Goal: Task Accomplishment & Management: Use online tool/utility

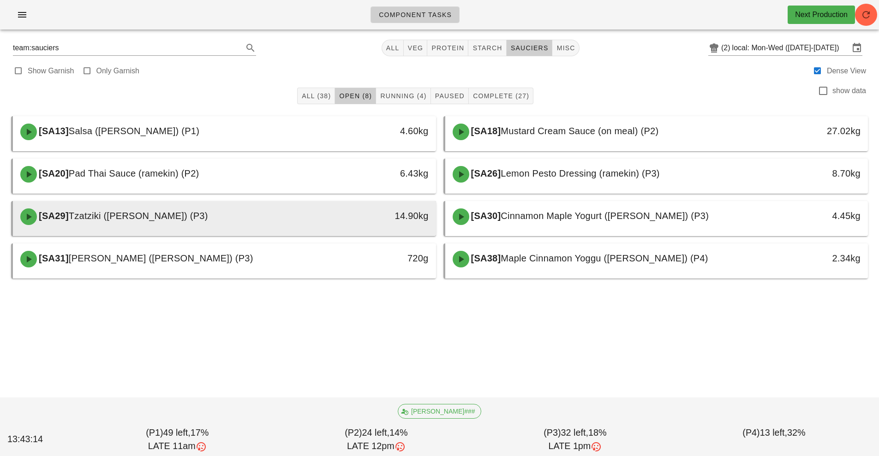
click at [360, 209] on div "14.90kg" at bounding box center [382, 216] width 94 height 15
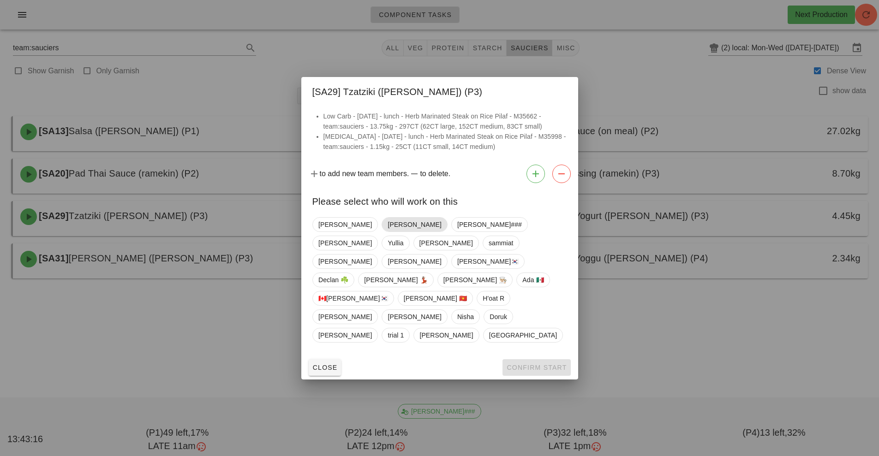
click at [388, 232] on span "[PERSON_NAME]" at bounding box center [415, 225] width 54 height 14
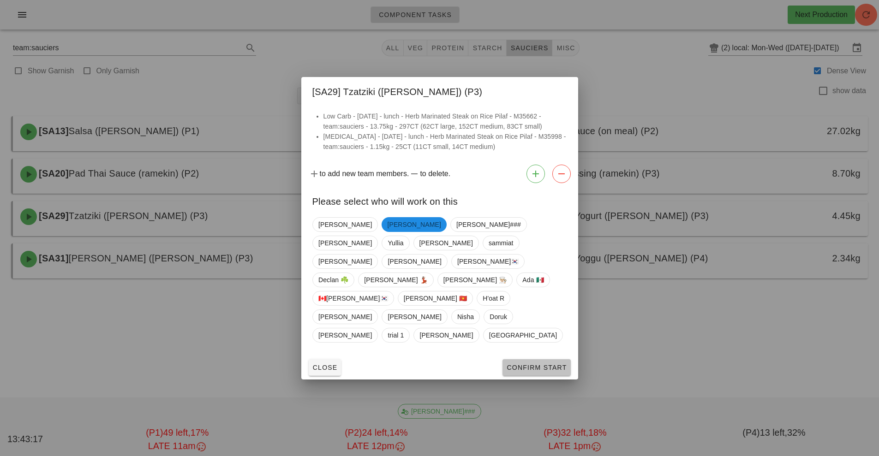
click at [551, 364] on span "Confirm Start" at bounding box center [536, 367] width 60 height 7
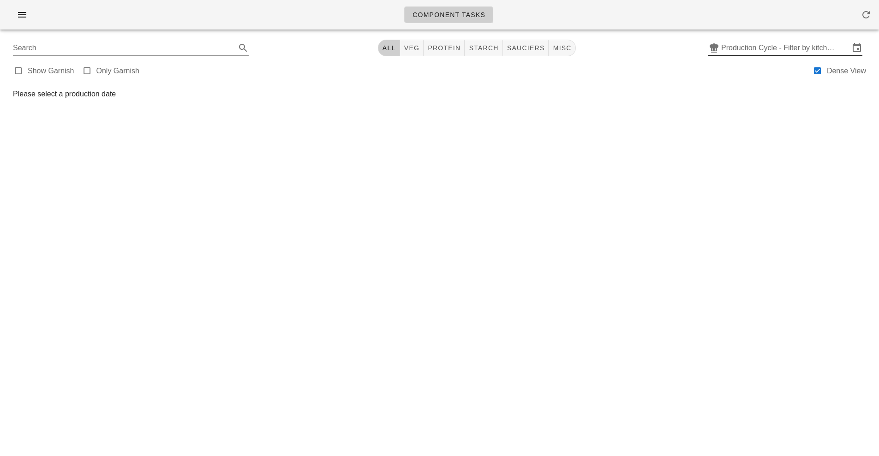
click at [757, 52] on input "Production Cycle - Filter by kitchen production schedules" at bounding box center [785, 48] width 128 height 15
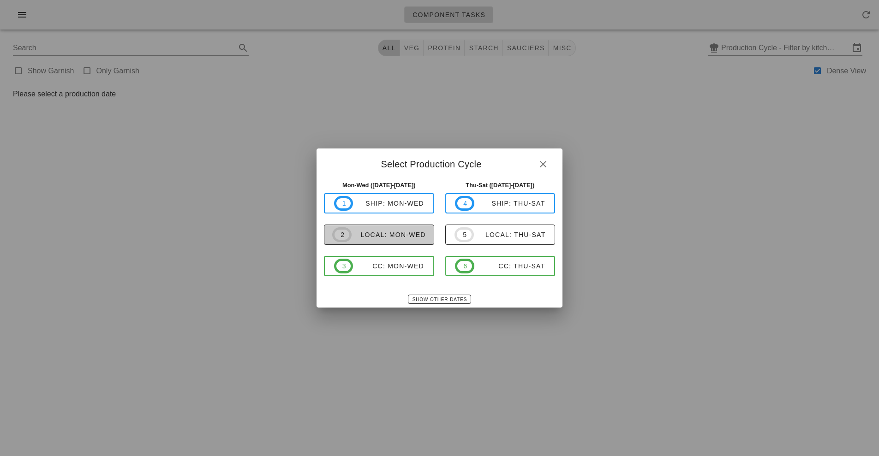
click at [412, 244] on button "2 local: Mon-Wed" at bounding box center [379, 235] width 110 height 20
type input "local: Mon-Wed ([DATE]-[DATE])"
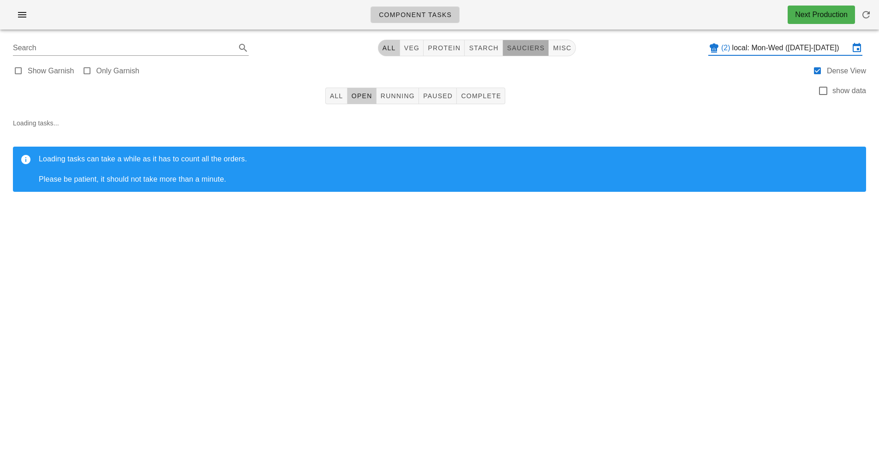
click at [542, 55] on button "sauciers" at bounding box center [526, 48] width 46 height 17
type input "team:sauciers"
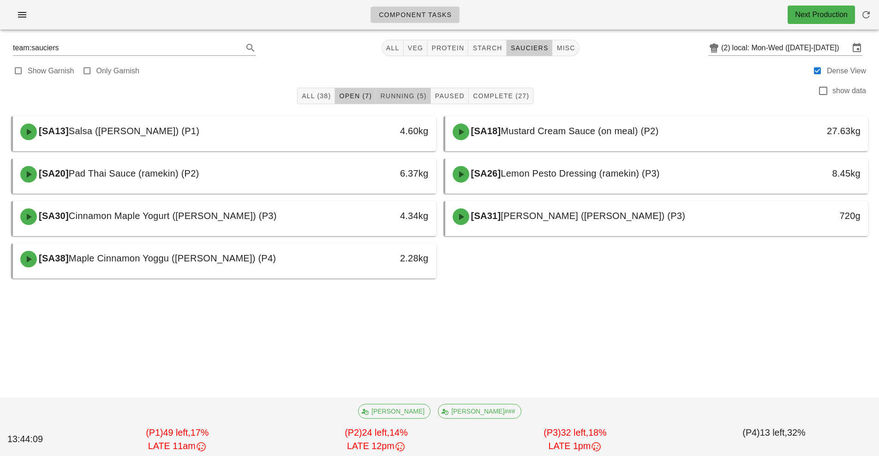
click at [406, 96] on span "Running (5)" at bounding box center [403, 95] width 47 height 7
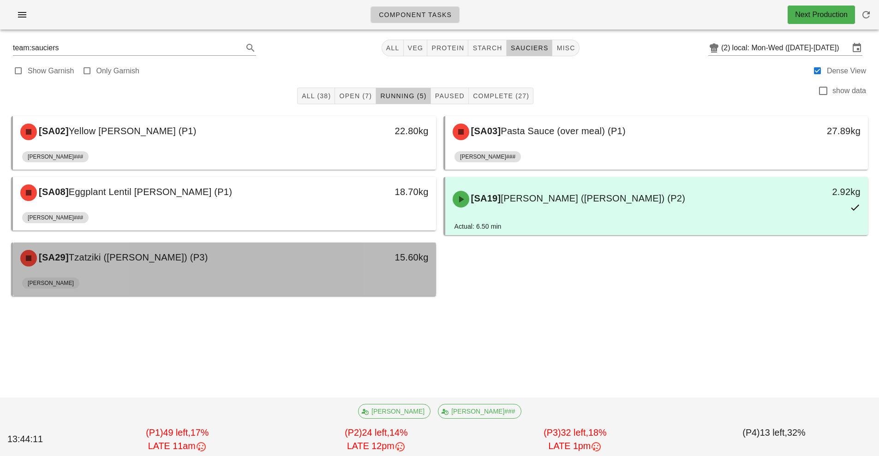
click at [368, 279] on div "[PERSON_NAME]" at bounding box center [224, 285] width 405 height 22
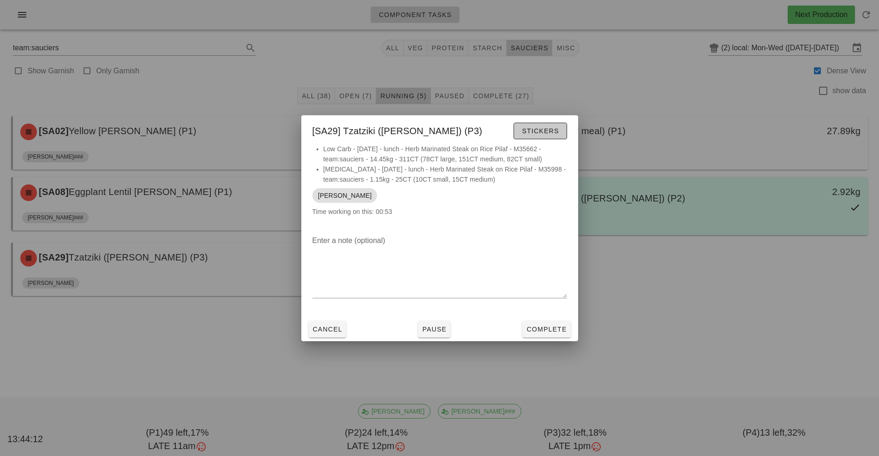
click at [559, 138] on button "Stickers" at bounding box center [540, 131] width 53 height 17
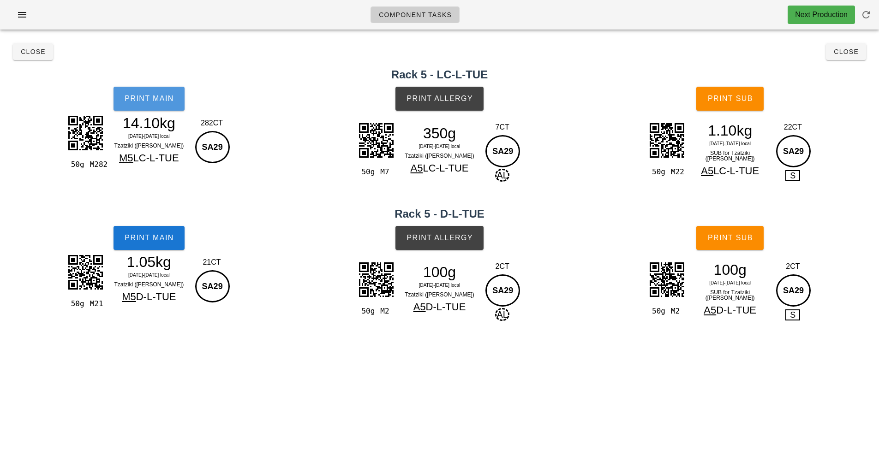
click at [174, 104] on button "Print Main" at bounding box center [149, 99] width 71 height 24
click at [175, 245] on button "Print Main" at bounding box center [149, 238] width 71 height 24
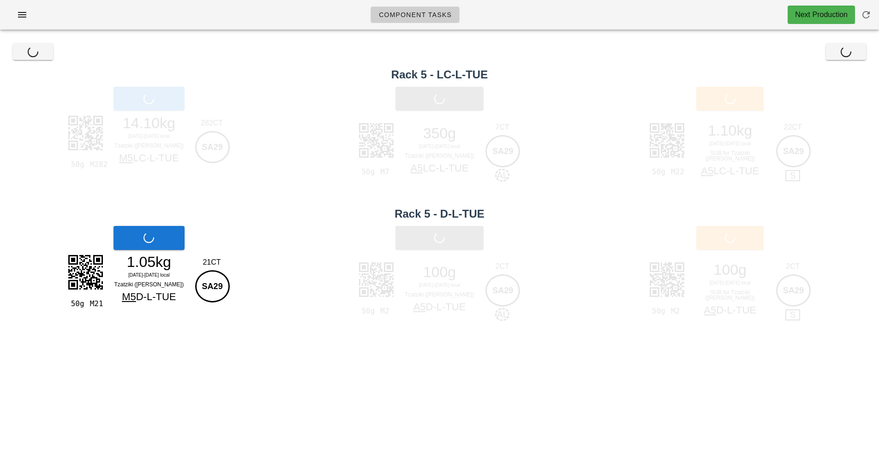
click at [451, 127] on div "350g" at bounding box center [440, 133] width 80 height 14
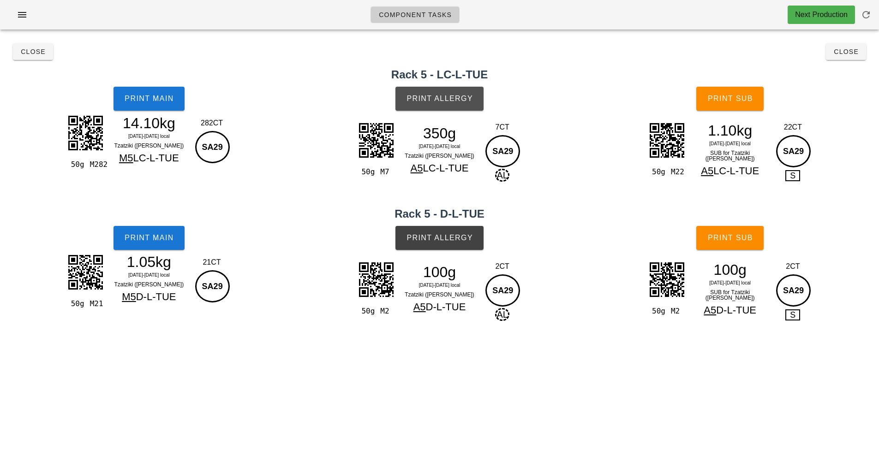
click at [468, 94] on button "Print Allergy" at bounding box center [439, 99] width 88 height 24
click at [449, 239] on span "Print Allergy" at bounding box center [439, 238] width 67 height 8
click at [746, 104] on button "Print Sub" at bounding box center [729, 99] width 67 height 24
click at [730, 237] on span "Print Sub" at bounding box center [730, 238] width 46 height 8
click at [840, 59] on button "Close" at bounding box center [846, 51] width 40 height 17
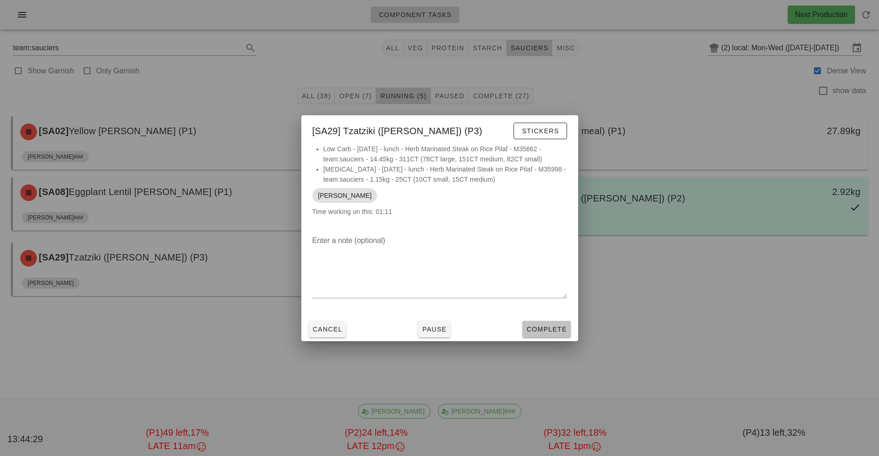
click at [548, 328] on span "Complete" at bounding box center [546, 329] width 41 height 7
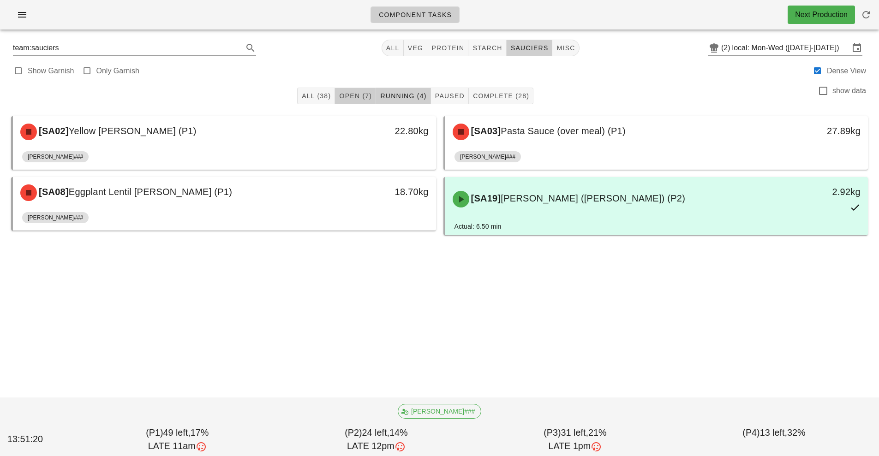
click at [354, 96] on span "Open (7)" at bounding box center [355, 95] width 33 height 7
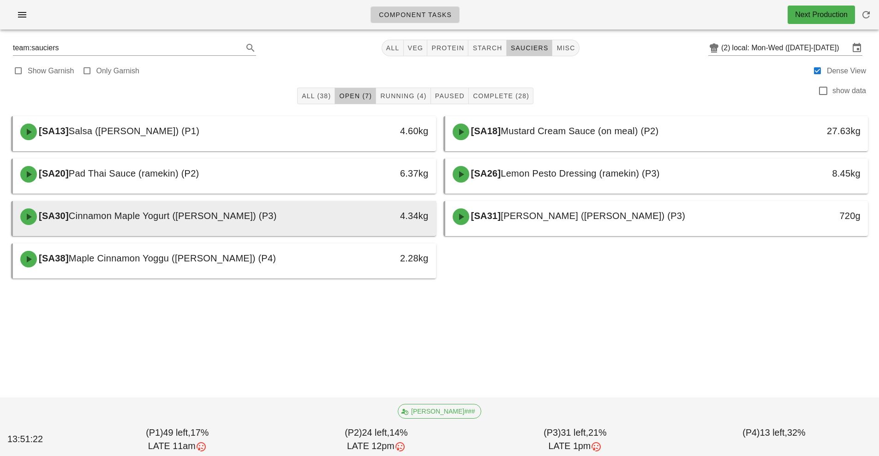
click at [394, 210] on div "4.34kg" at bounding box center [382, 216] width 94 height 15
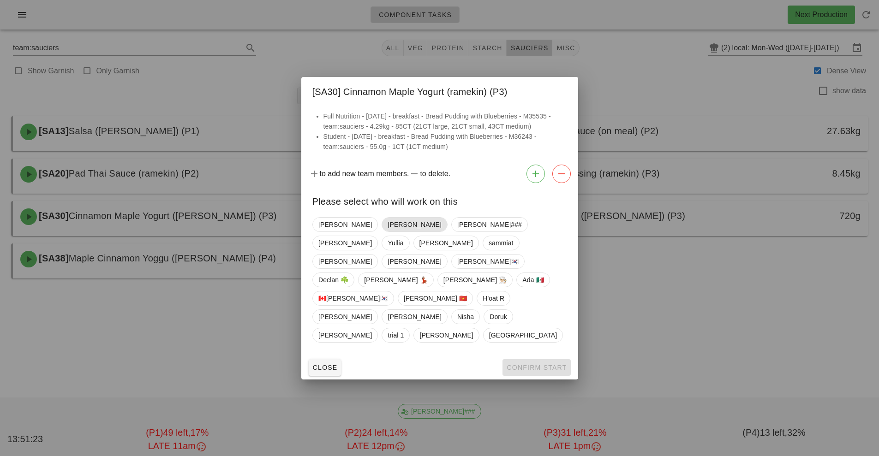
click at [388, 232] on span "[PERSON_NAME]" at bounding box center [415, 225] width 54 height 14
click at [544, 364] on span "Confirm Start" at bounding box center [536, 367] width 60 height 7
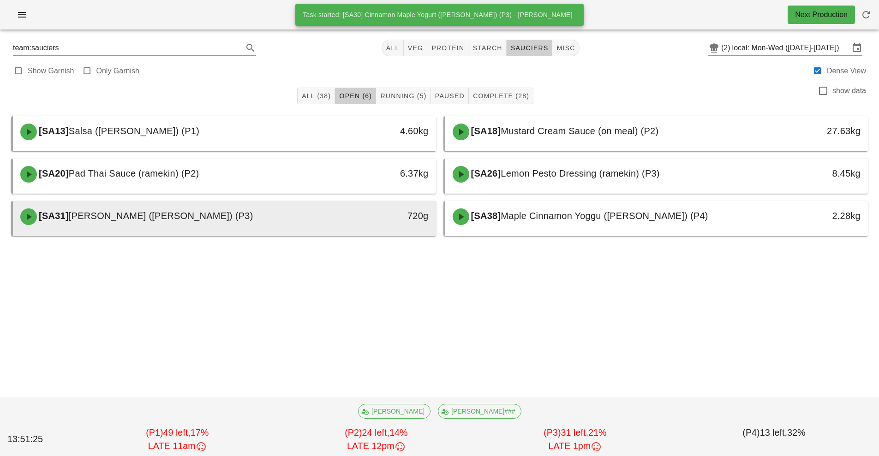
click at [362, 221] on div "720g" at bounding box center [382, 216] width 94 height 15
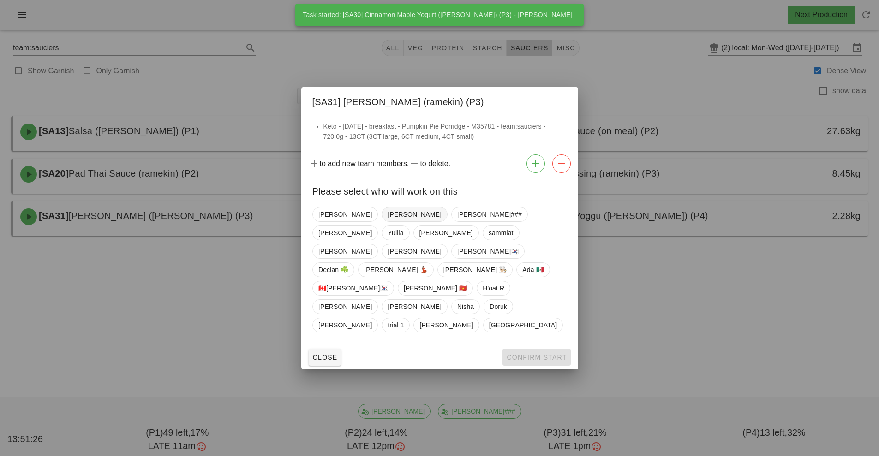
click at [388, 222] on span "[PERSON_NAME]" at bounding box center [415, 215] width 54 height 14
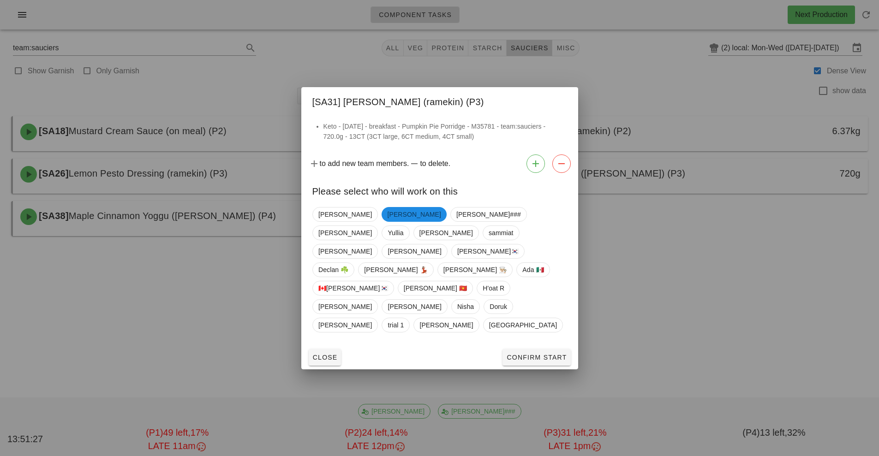
click at [553, 351] on div at bounding box center [439, 228] width 879 height 456
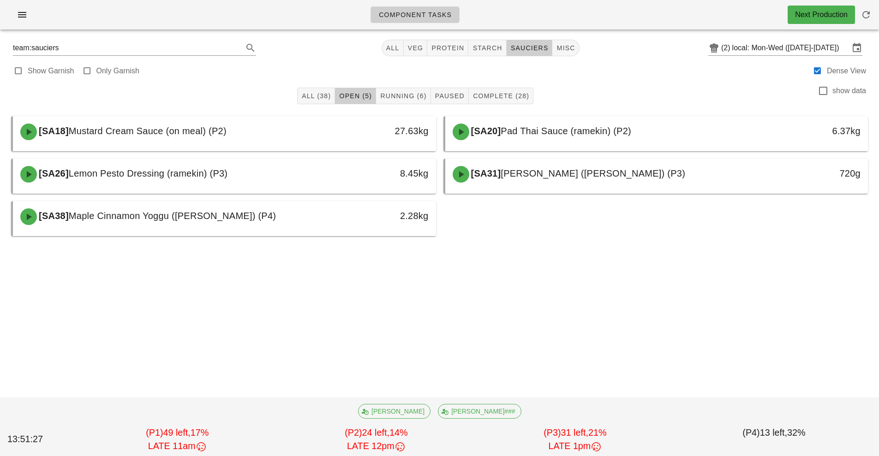
click at [551, 338] on div "Component Tasks Next Production team:sauciers All veg protein starch sauciers m…" at bounding box center [439, 228] width 879 height 456
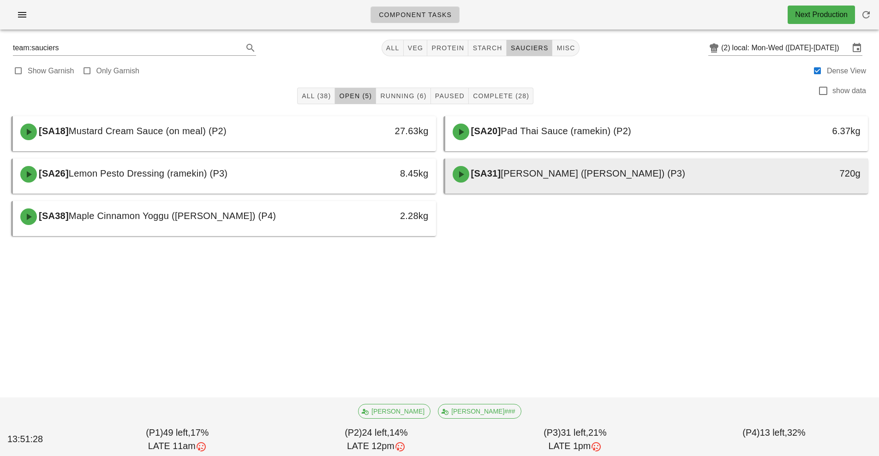
click at [534, 182] on div "[SA31] Cinnamon Yogurt (ramekin) (P3)" at bounding box center [604, 175] width 314 height 28
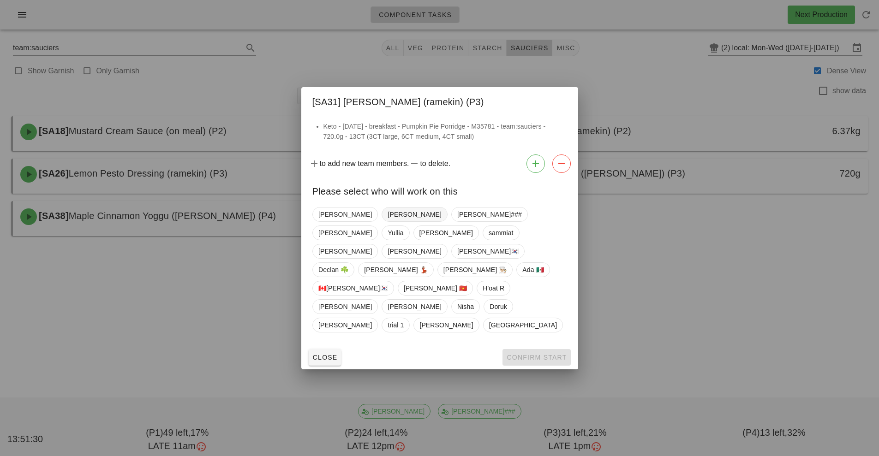
click at [388, 222] on span "[PERSON_NAME]" at bounding box center [415, 215] width 54 height 14
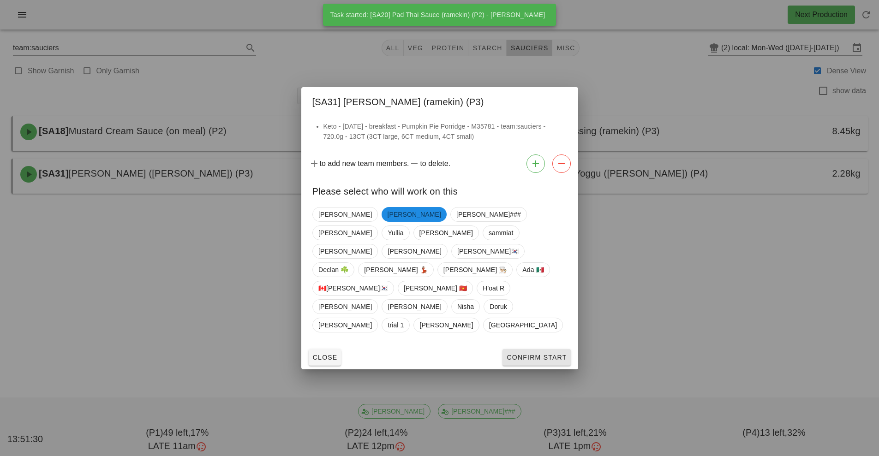
click at [545, 349] on button "Confirm Start" at bounding box center [537, 357] width 68 height 17
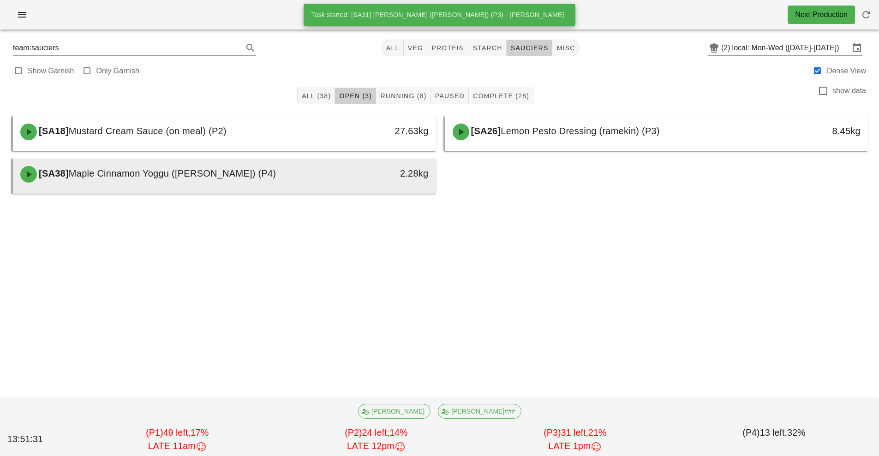
click at [380, 186] on div "2.28kg" at bounding box center [381, 175] width 105 height 28
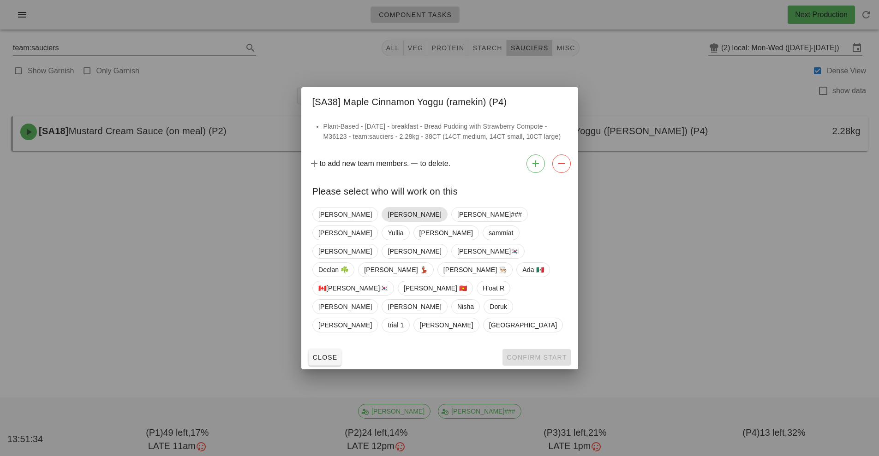
click at [388, 222] on span "[PERSON_NAME]" at bounding box center [415, 215] width 54 height 14
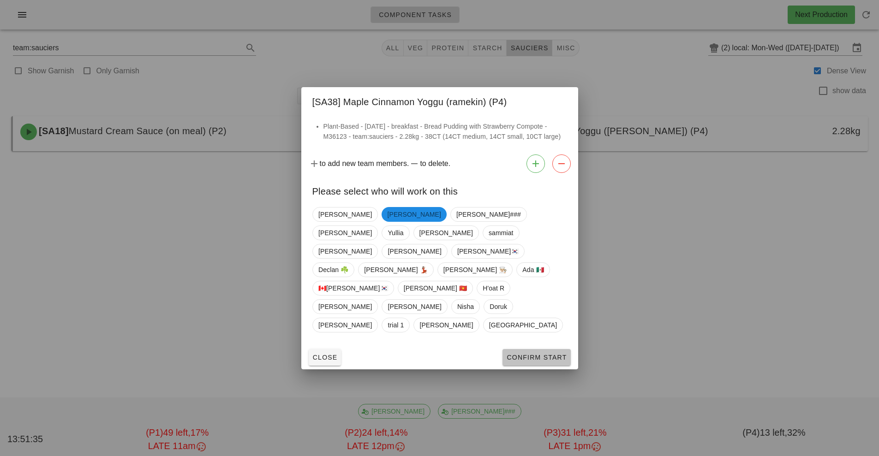
click at [542, 349] on button "Confirm Start" at bounding box center [537, 357] width 68 height 17
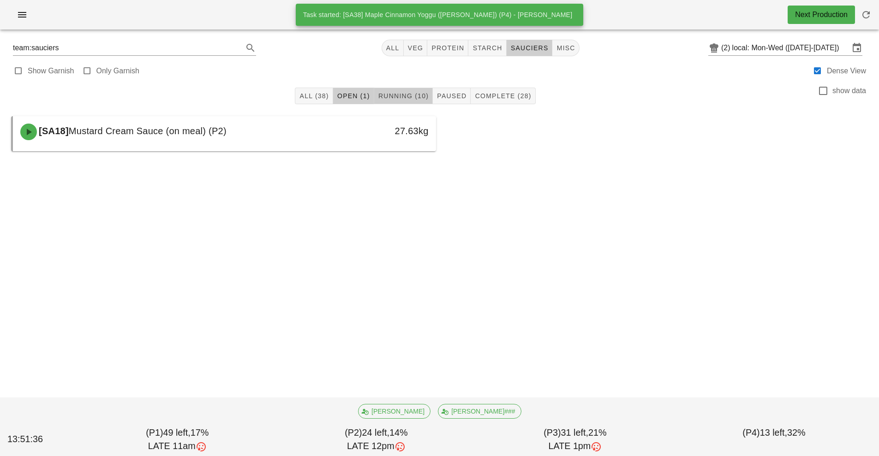
click at [412, 98] on span "Running (10)" at bounding box center [403, 95] width 51 height 7
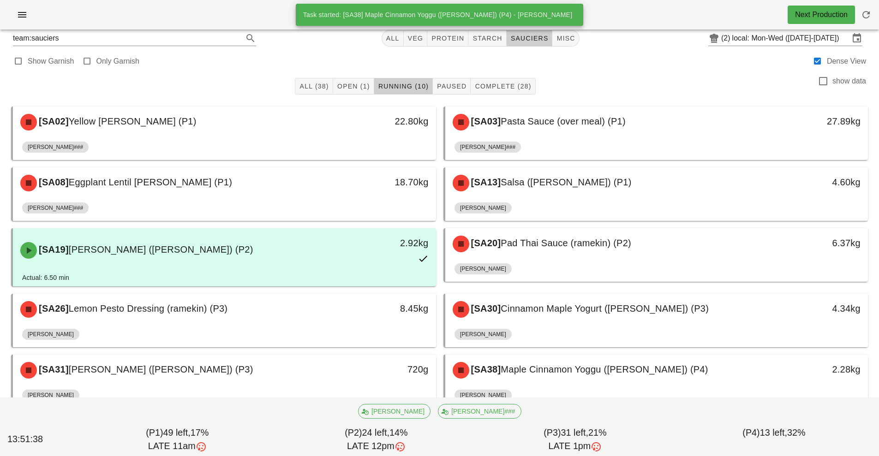
scroll to position [28, 0]
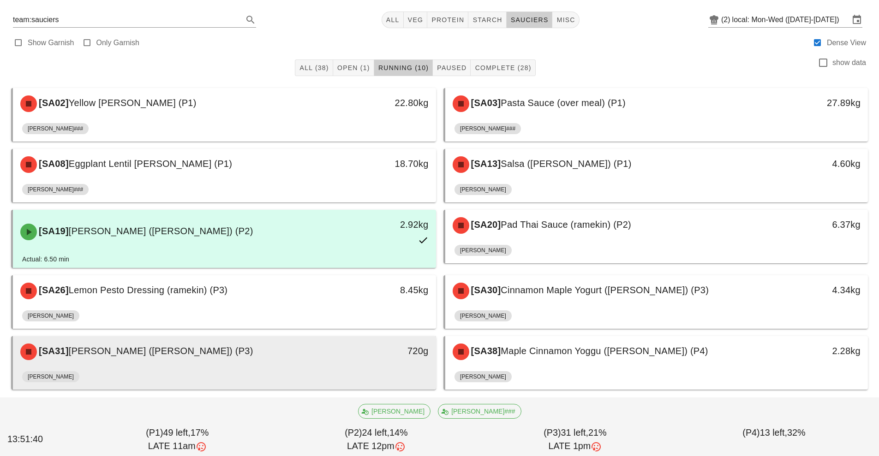
click at [384, 352] on div "720g" at bounding box center [382, 351] width 94 height 15
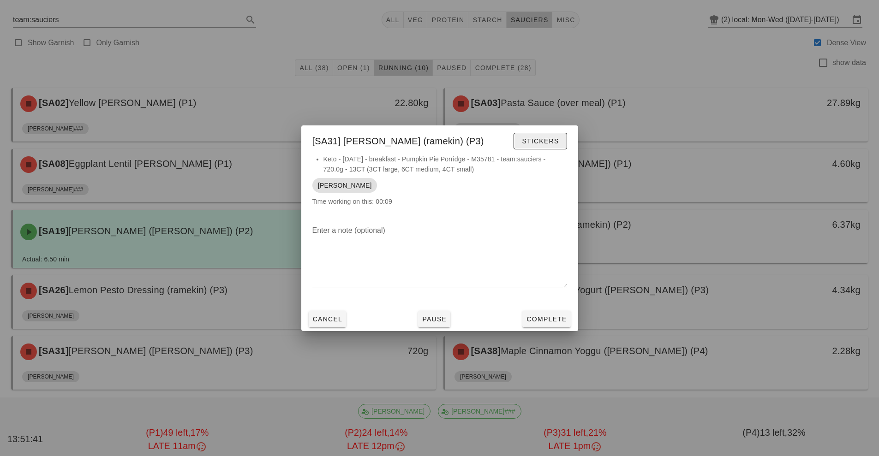
click at [563, 142] on button "Stickers" at bounding box center [540, 141] width 53 height 17
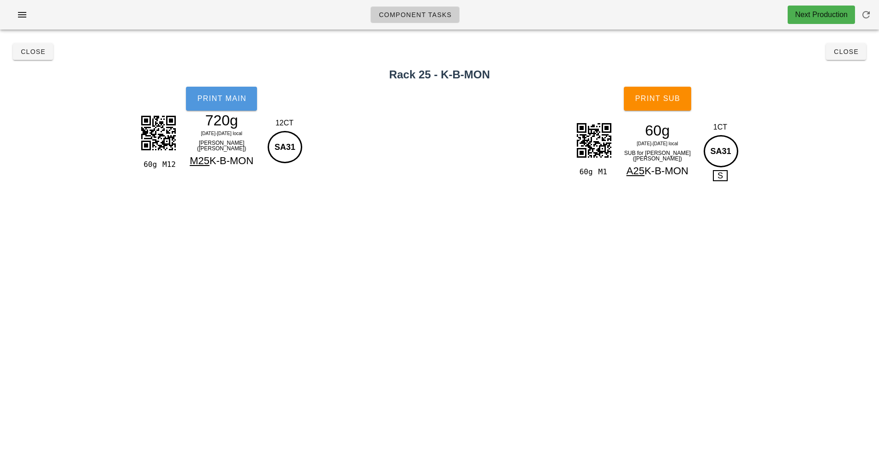
click at [222, 100] on span "Print Main" at bounding box center [222, 99] width 50 height 8
click at [680, 102] on span "Print Sub" at bounding box center [658, 99] width 46 height 8
click at [848, 59] on button "Close" at bounding box center [846, 51] width 40 height 17
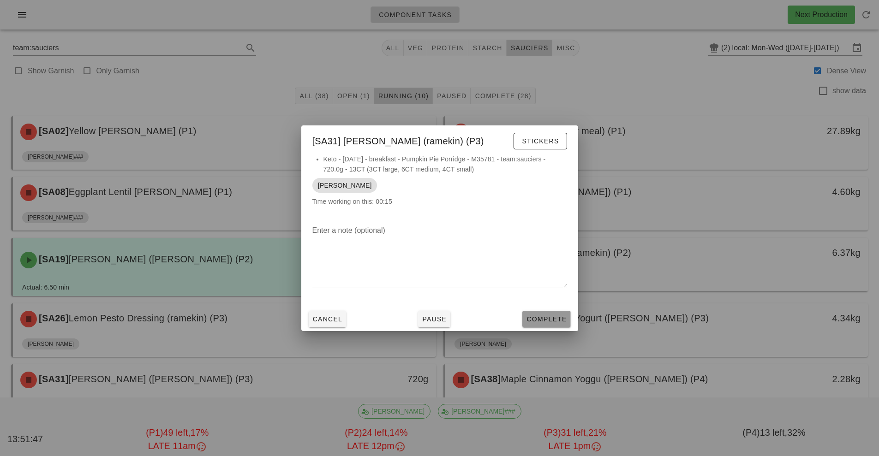
click at [557, 318] on span "Complete" at bounding box center [546, 319] width 41 height 7
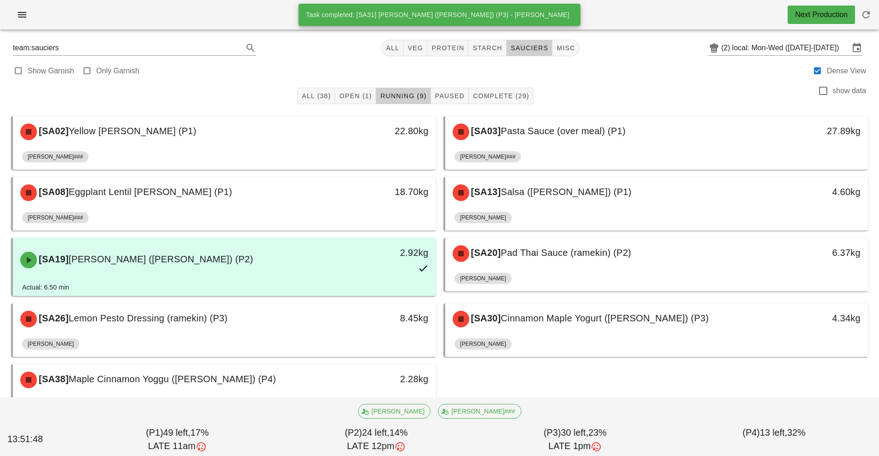
scroll to position [28, 0]
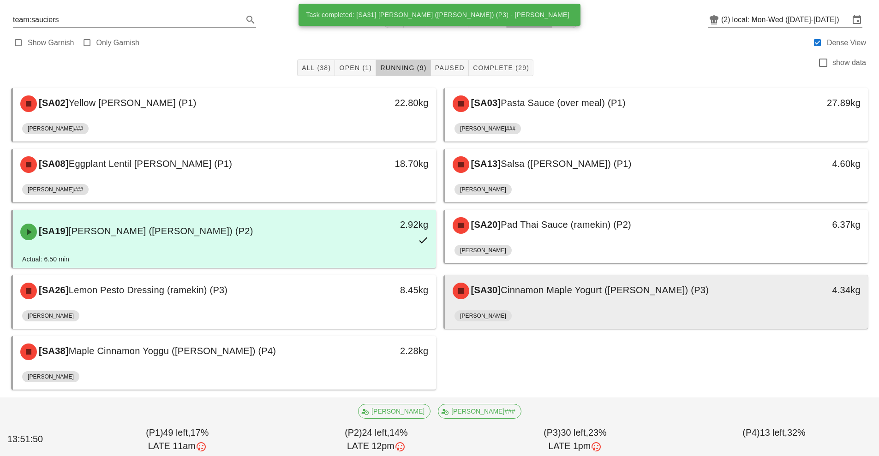
click at [595, 294] on span "Cinnamon Maple Yogurt ([PERSON_NAME]) (P3)" at bounding box center [605, 290] width 208 height 10
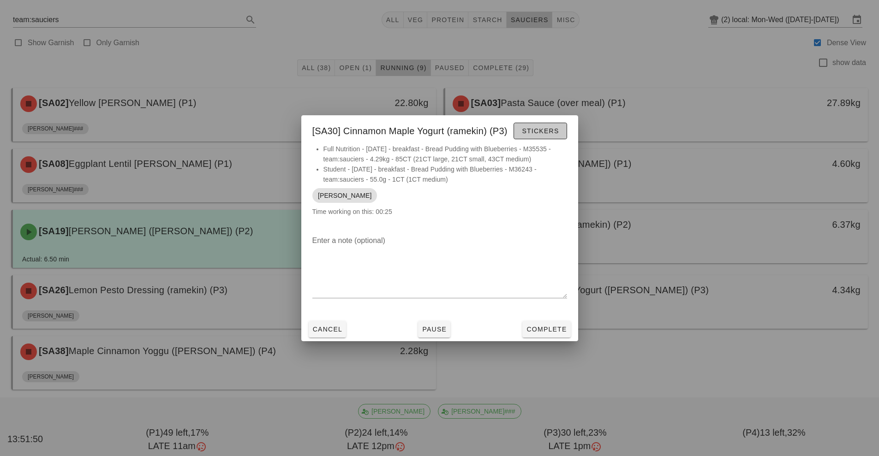
click at [549, 132] on span "Stickers" at bounding box center [539, 130] width 37 height 7
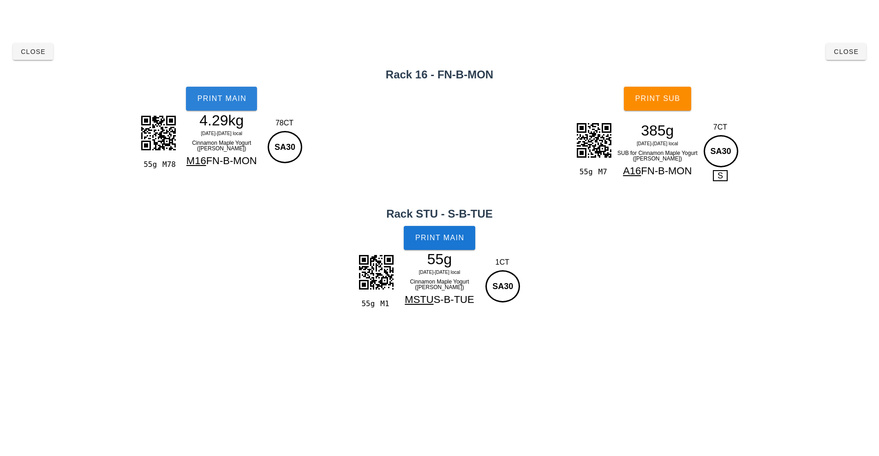
click at [236, 95] on span "Print Main" at bounding box center [222, 99] width 50 height 8
click at [456, 240] on span "Print Main" at bounding box center [440, 238] width 50 height 8
click at [669, 97] on span "Print Sub" at bounding box center [658, 99] width 46 height 8
click at [856, 57] on button "Close" at bounding box center [846, 51] width 40 height 17
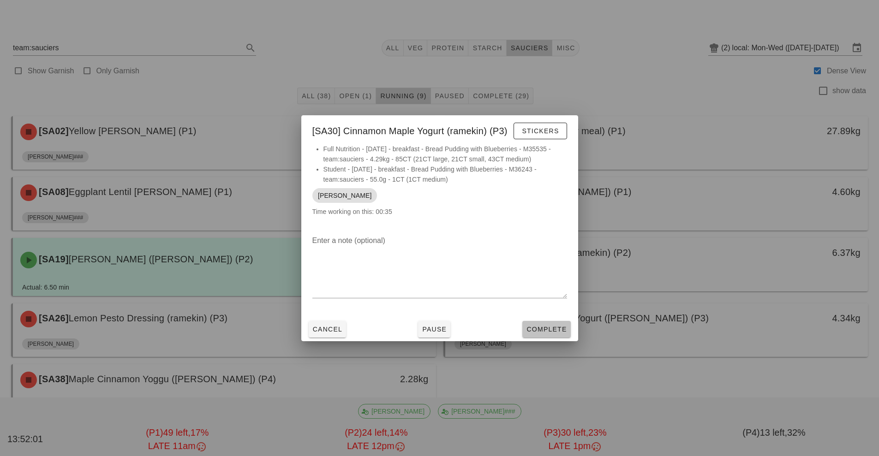
click at [552, 330] on span "Complete" at bounding box center [546, 329] width 41 height 7
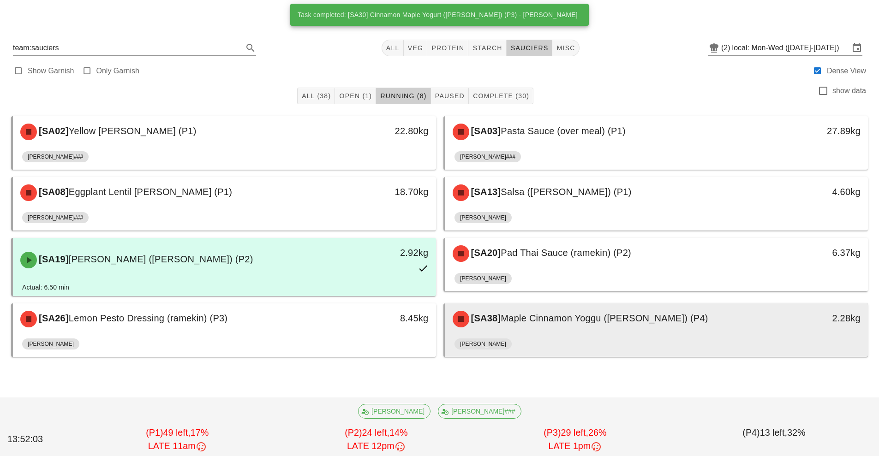
click at [608, 320] on span "Maple Cinnamon Yoggu ([PERSON_NAME]) (P4)" at bounding box center [604, 318] width 207 height 10
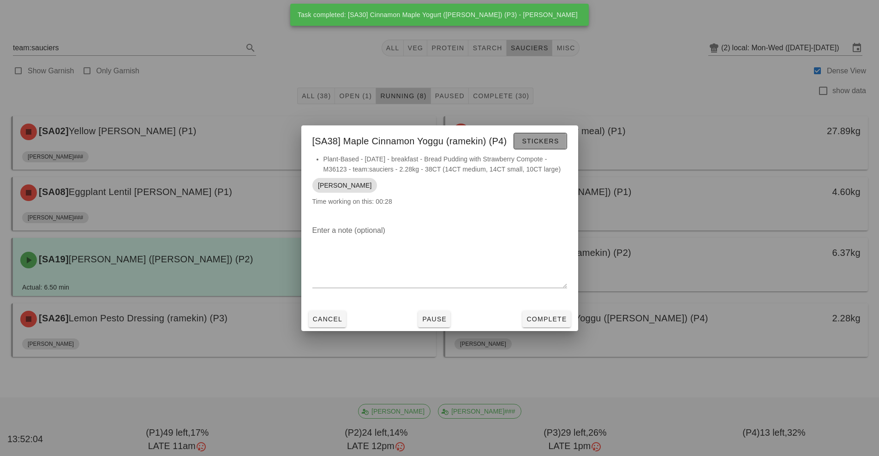
click at [551, 142] on span "Stickers" at bounding box center [539, 141] width 37 height 7
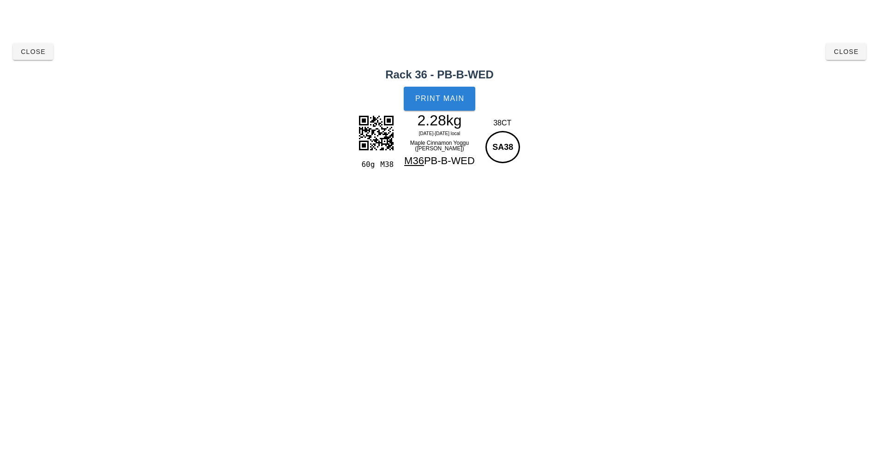
click at [436, 87] on button "Print Main" at bounding box center [439, 99] width 71 height 24
click at [843, 55] on span "Close" at bounding box center [845, 51] width 25 height 7
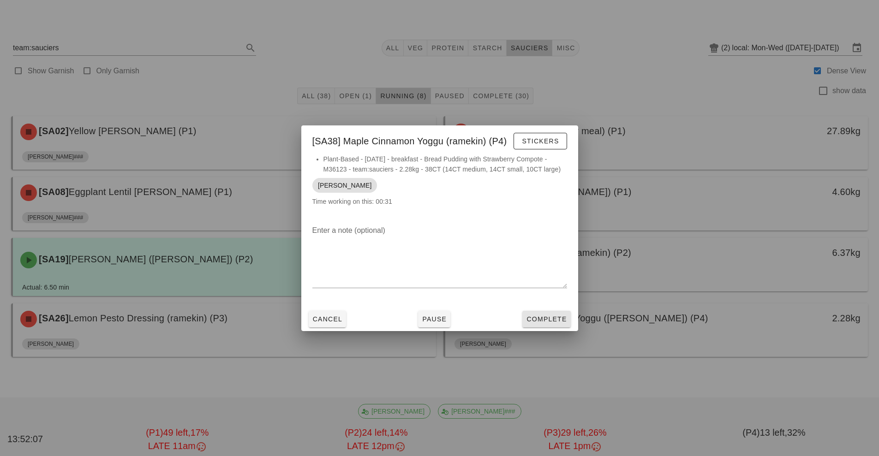
click at [547, 319] on span "Complete" at bounding box center [546, 319] width 41 height 7
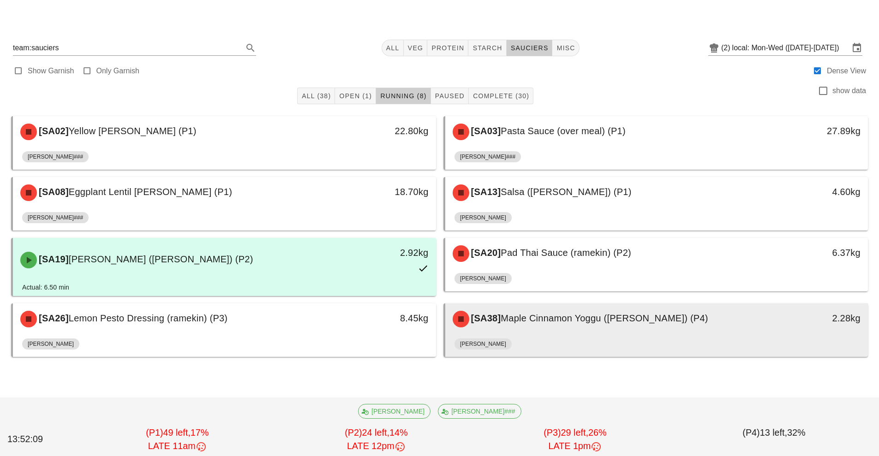
click at [652, 334] on div "[SA38] Maple Cinnamon Yoggu (ramekin) (P4) 2.28kg" at bounding box center [656, 319] width 423 height 31
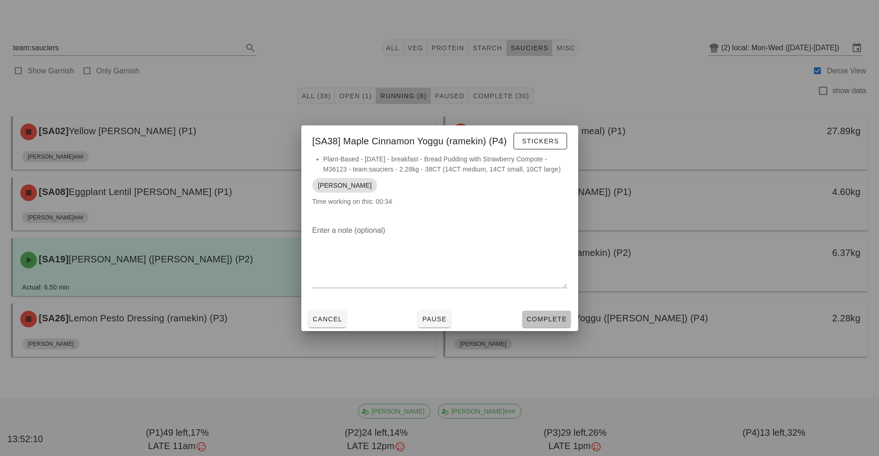
click at [542, 318] on span "Complete" at bounding box center [546, 319] width 41 height 7
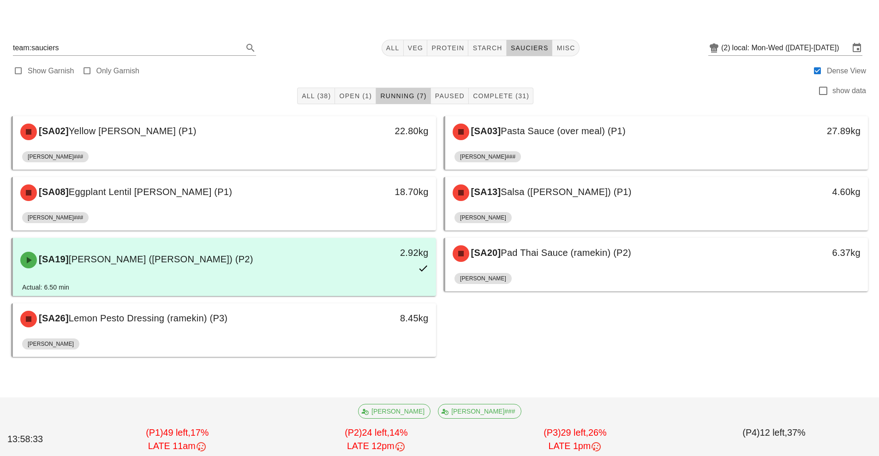
click at [606, 145] on div "[SA03] Pasta Sauce (over meal) (P1)" at bounding box center [604, 132] width 314 height 28
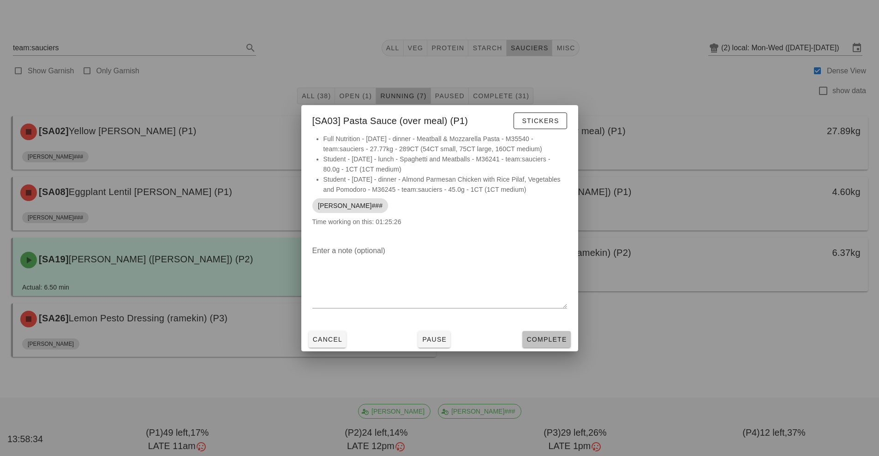
click at [558, 344] on button "Complete" at bounding box center [546, 339] width 48 height 17
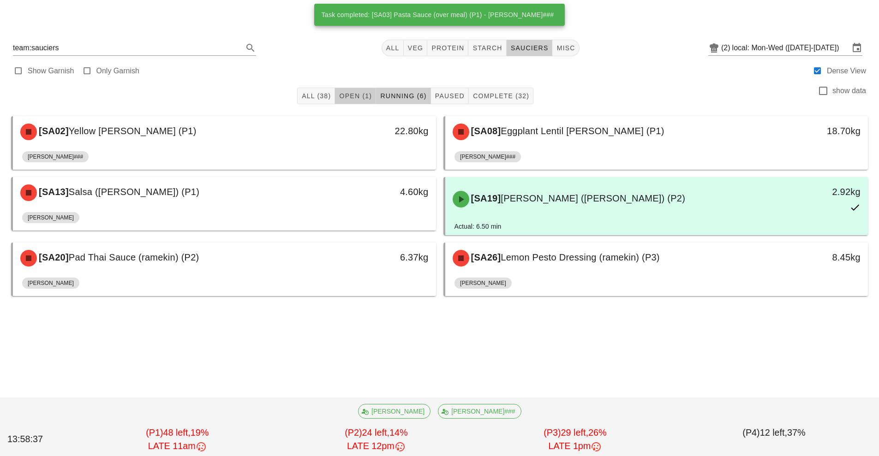
click at [348, 96] on span "Open (1)" at bounding box center [355, 95] width 33 height 7
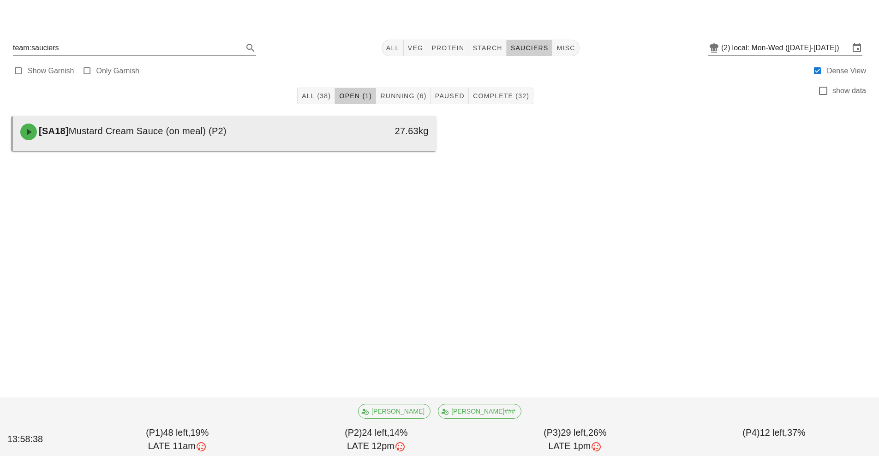
click at [358, 144] on div "27.63kg" at bounding box center [381, 132] width 105 height 28
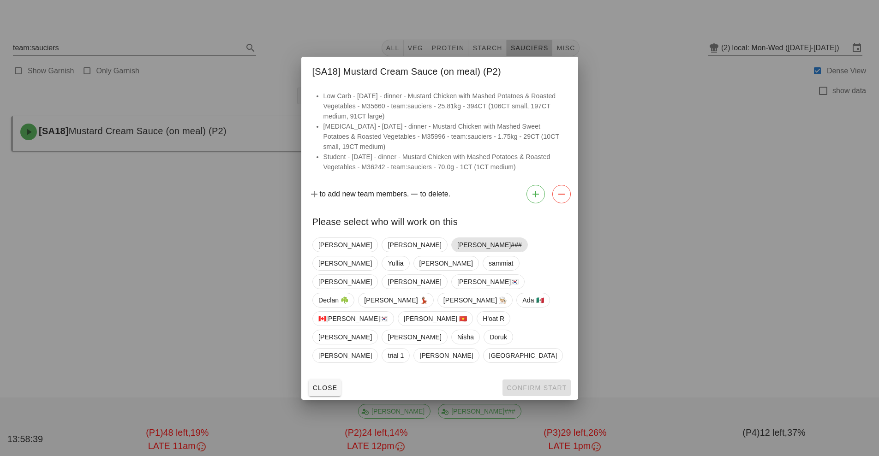
click at [457, 252] on span "[PERSON_NAME]###" at bounding box center [489, 245] width 65 height 14
click at [521, 380] on button "Confirm Start" at bounding box center [537, 388] width 68 height 17
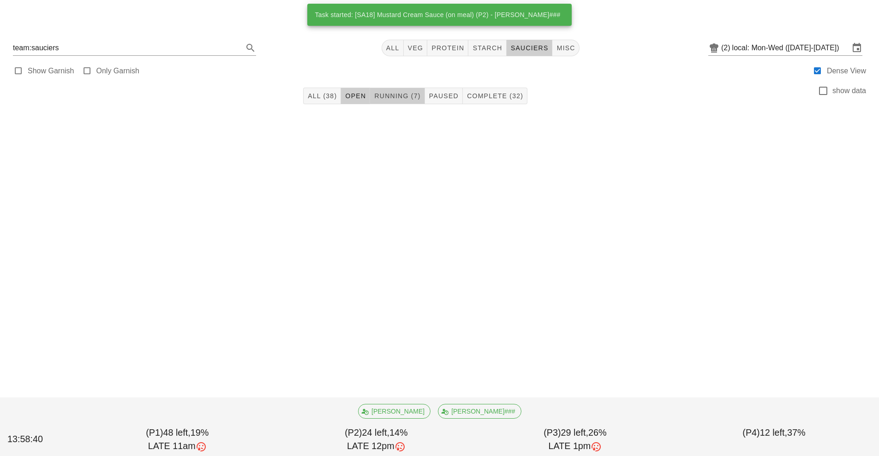
click at [398, 99] on span "Running (7)" at bounding box center [397, 95] width 47 height 7
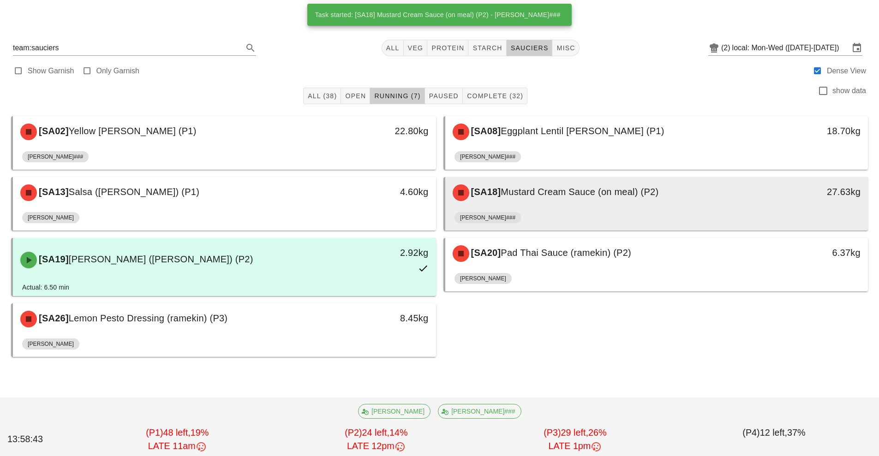
click at [593, 211] on div "[PERSON_NAME]###" at bounding box center [657, 220] width 405 height 22
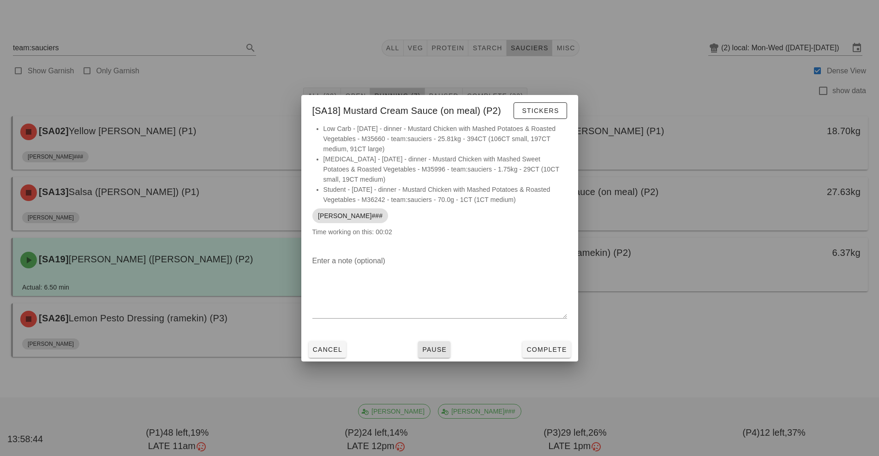
click at [441, 351] on span "Pause" at bounding box center [434, 349] width 25 height 7
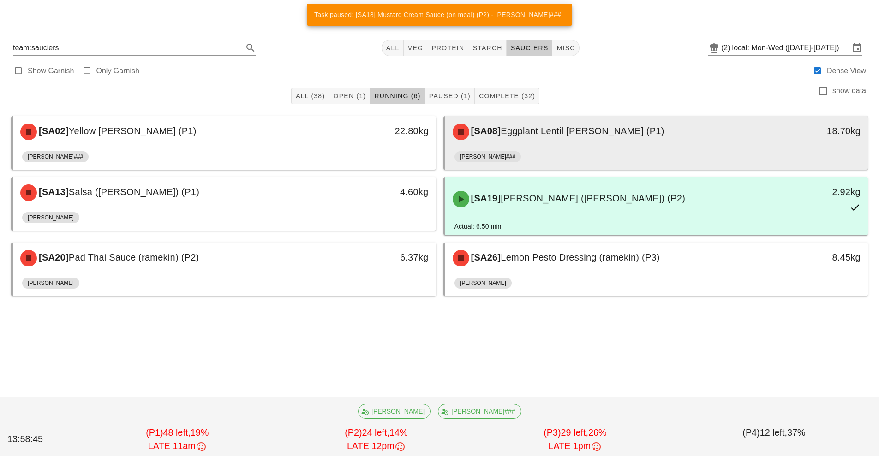
click at [536, 159] on div "[PERSON_NAME]###" at bounding box center [657, 159] width 405 height 22
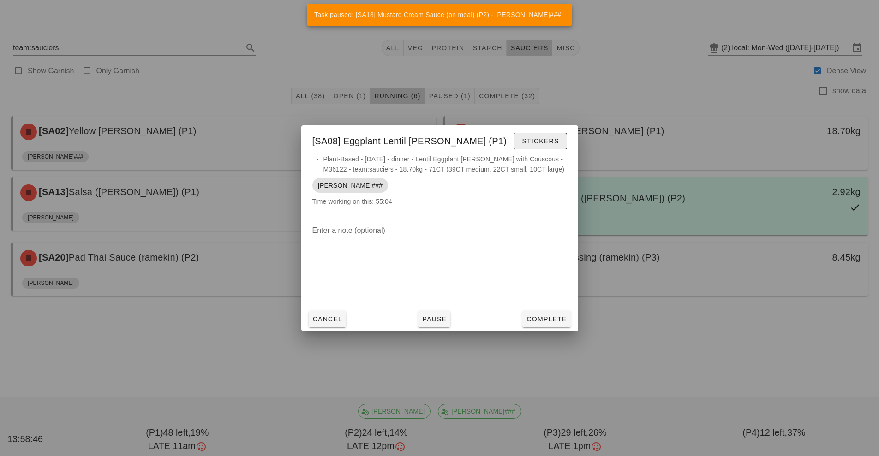
click at [541, 146] on button "Stickers" at bounding box center [540, 141] width 53 height 17
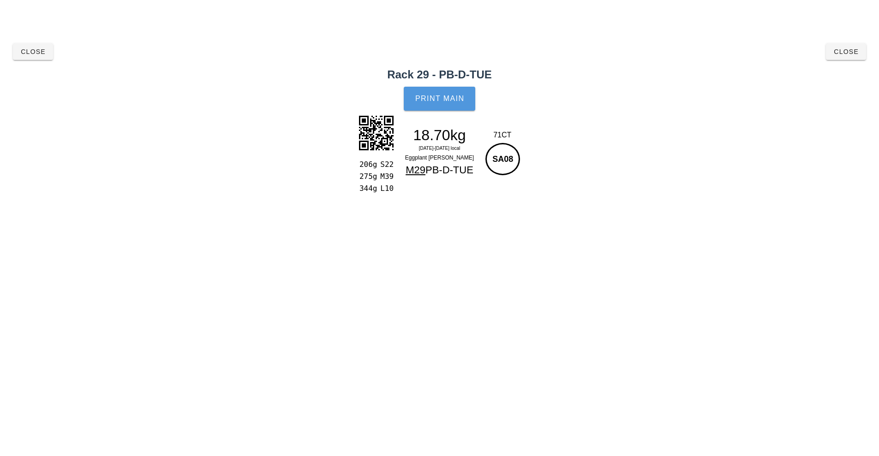
click at [444, 108] on button "Print Main" at bounding box center [439, 99] width 71 height 24
click at [421, 103] on button "Print Main" at bounding box center [439, 99] width 71 height 24
click at [23, 56] on button "Close" at bounding box center [33, 51] width 40 height 17
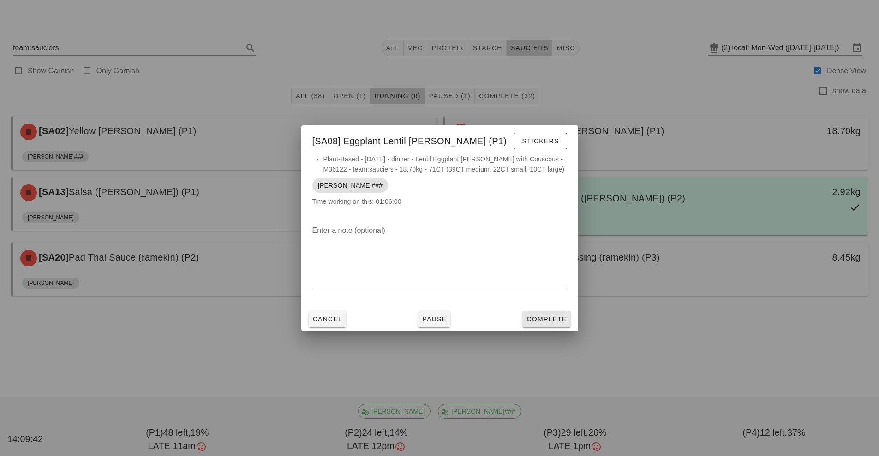
click at [550, 313] on button "Complete" at bounding box center [546, 319] width 48 height 17
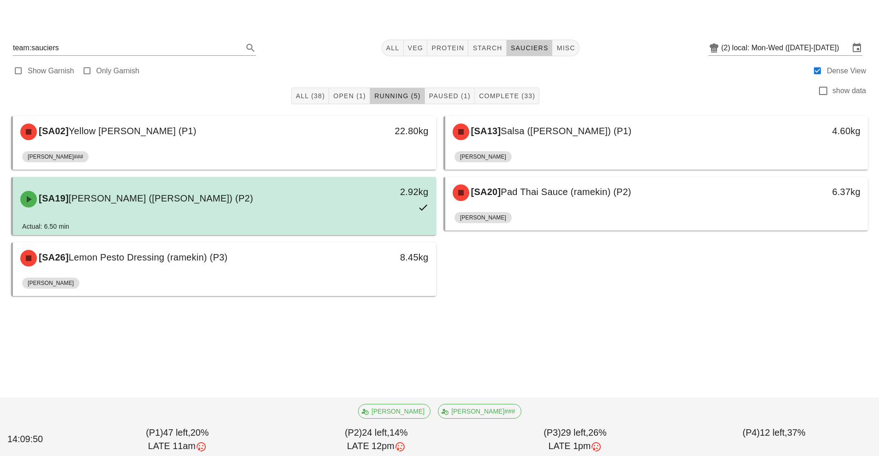
click at [363, 204] on div "2.92kg" at bounding box center [381, 199] width 105 height 41
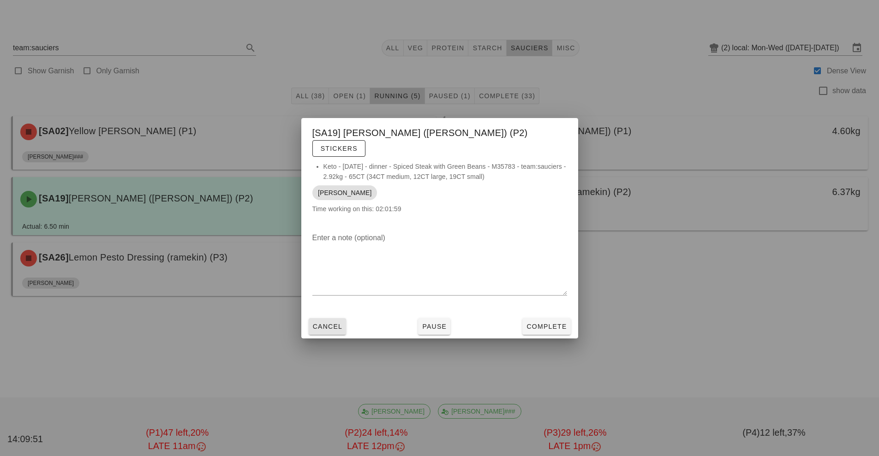
click at [325, 326] on button "Cancel" at bounding box center [328, 326] width 38 height 17
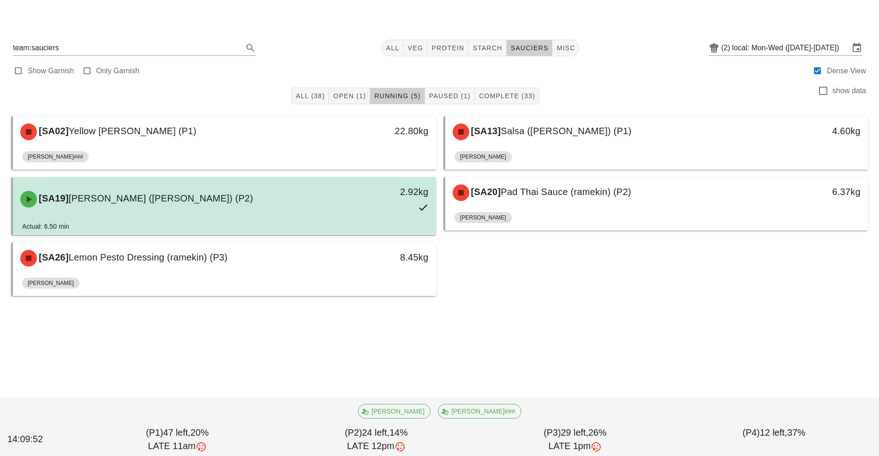
click at [357, 208] on div "2.92kg" at bounding box center [381, 199] width 105 height 41
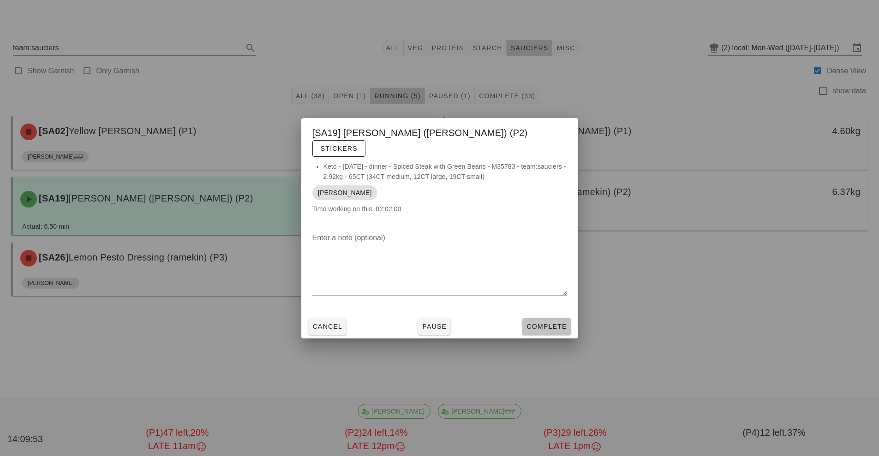
click at [534, 318] on button "Complete" at bounding box center [546, 326] width 48 height 17
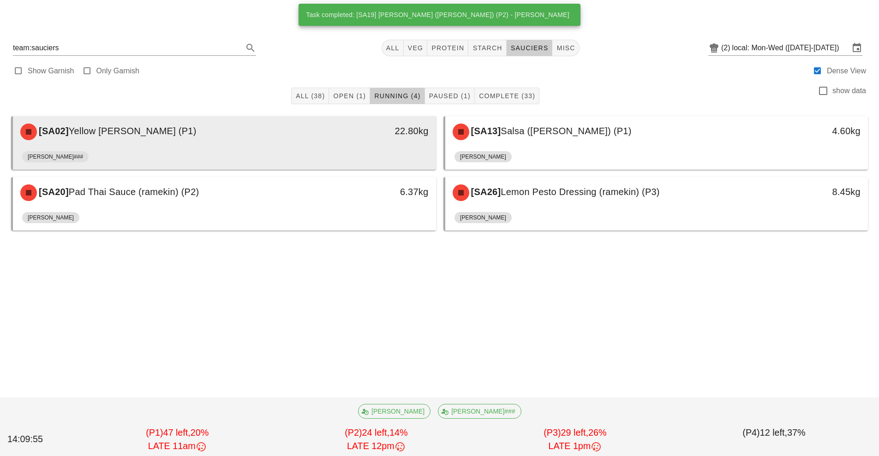
click at [295, 147] on div "[SA02] Yellow Curry (P1) 22.80kg" at bounding box center [224, 131] width 423 height 31
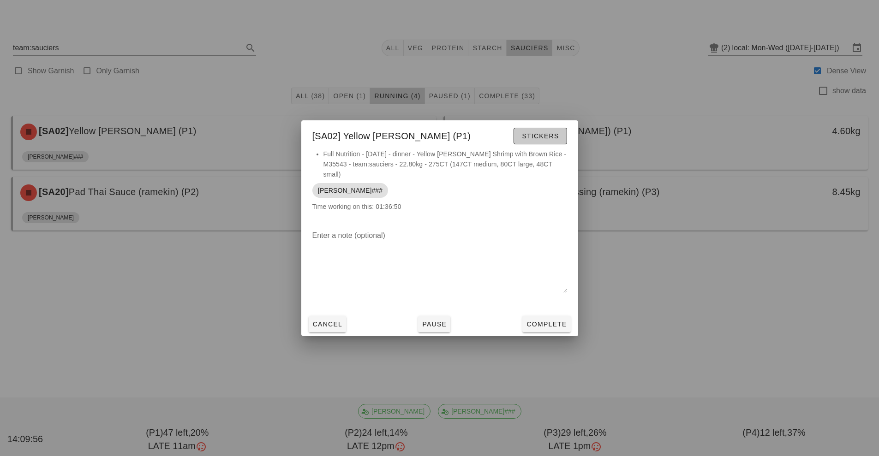
click at [540, 133] on span "Stickers" at bounding box center [539, 135] width 37 height 7
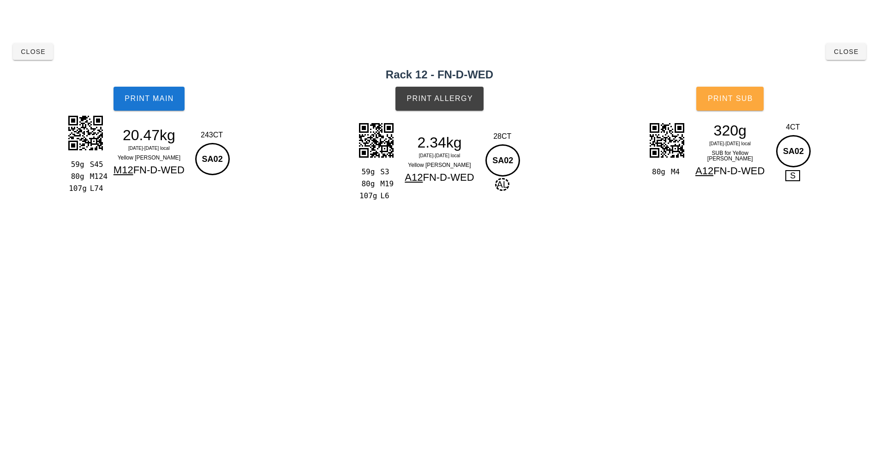
click at [749, 96] on span "Print Sub" at bounding box center [730, 99] width 46 height 8
click at [148, 89] on button "Print Main" at bounding box center [149, 99] width 71 height 24
click at [440, 97] on span "Print Allergy" at bounding box center [439, 99] width 67 height 8
click at [736, 89] on button "Print Sub" at bounding box center [729, 99] width 67 height 24
click at [28, 49] on span "Close" at bounding box center [32, 51] width 25 height 7
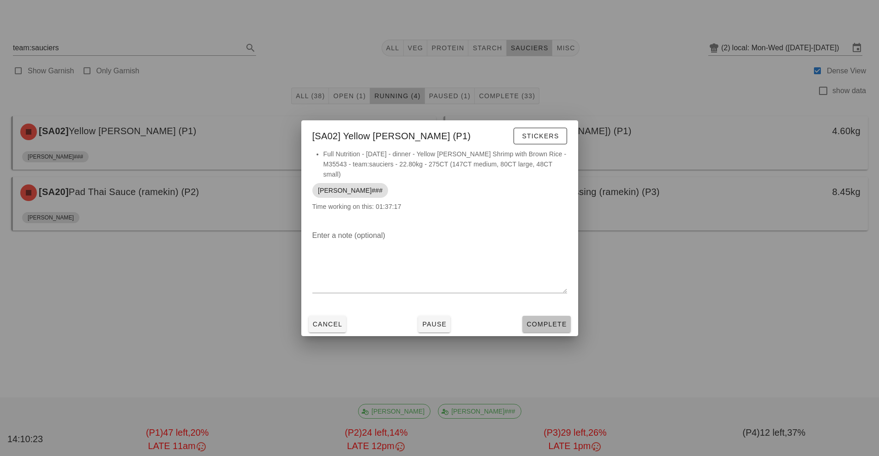
click at [543, 317] on button "Complete" at bounding box center [546, 324] width 48 height 17
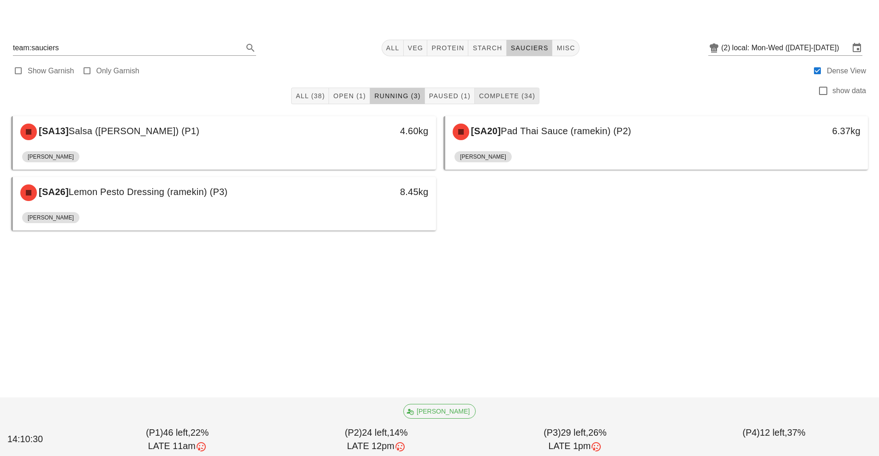
click at [503, 94] on span "Complete (34)" at bounding box center [507, 95] width 57 height 7
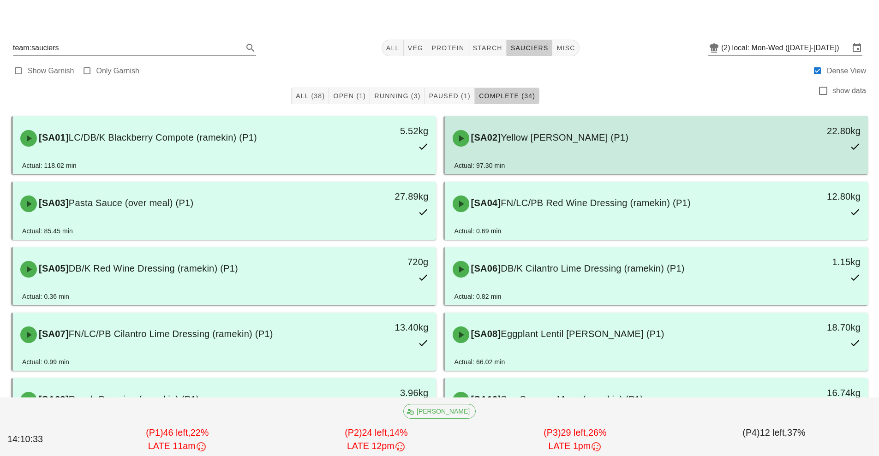
click at [562, 140] on span "Yellow Curry (P1)" at bounding box center [565, 137] width 128 height 10
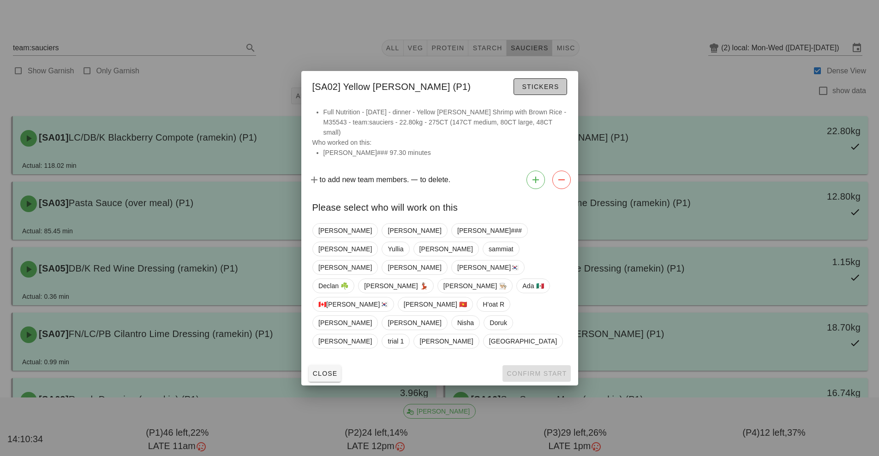
click at [541, 90] on span "Stickers" at bounding box center [539, 86] width 37 height 7
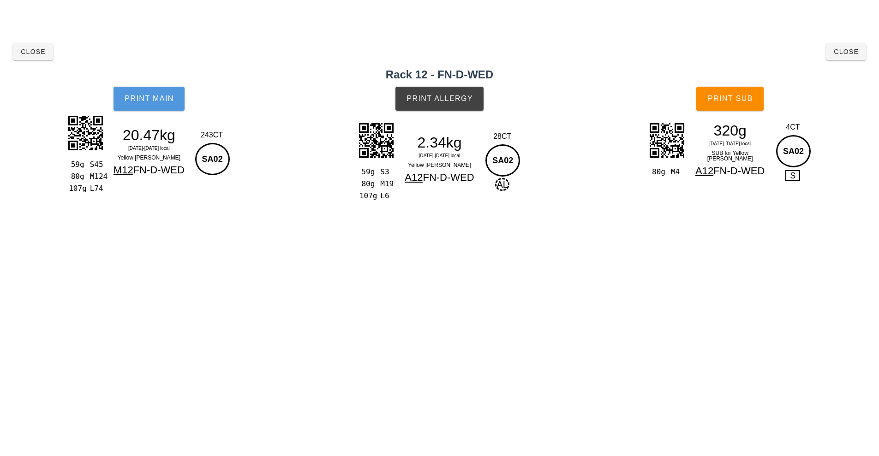
click at [173, 102] on span "Print Main" at bounding box center [149, 99] width 50 height 8
click at [40, 50] on span "Close" at bounding box center [32, 51] width 25 height 7
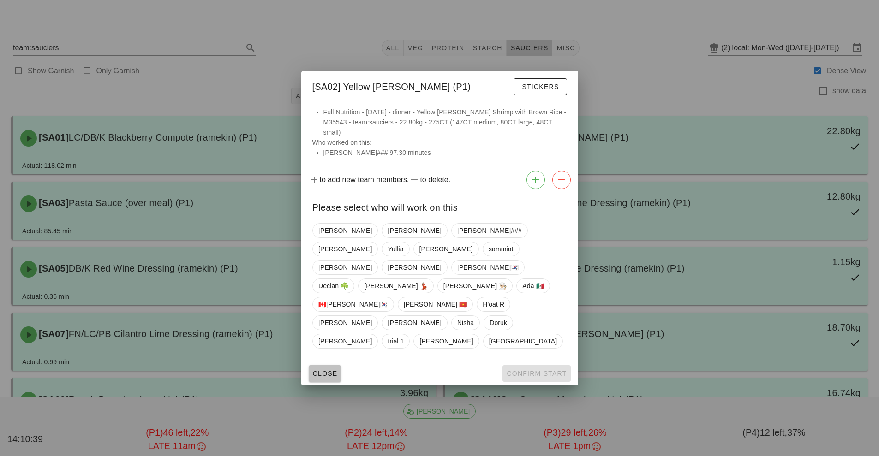
click at [321, 366] on button "Close" at bounding box center [325, 374] width 33 height 17
